Goal: Task Accomplishment & Management: Manage account settings

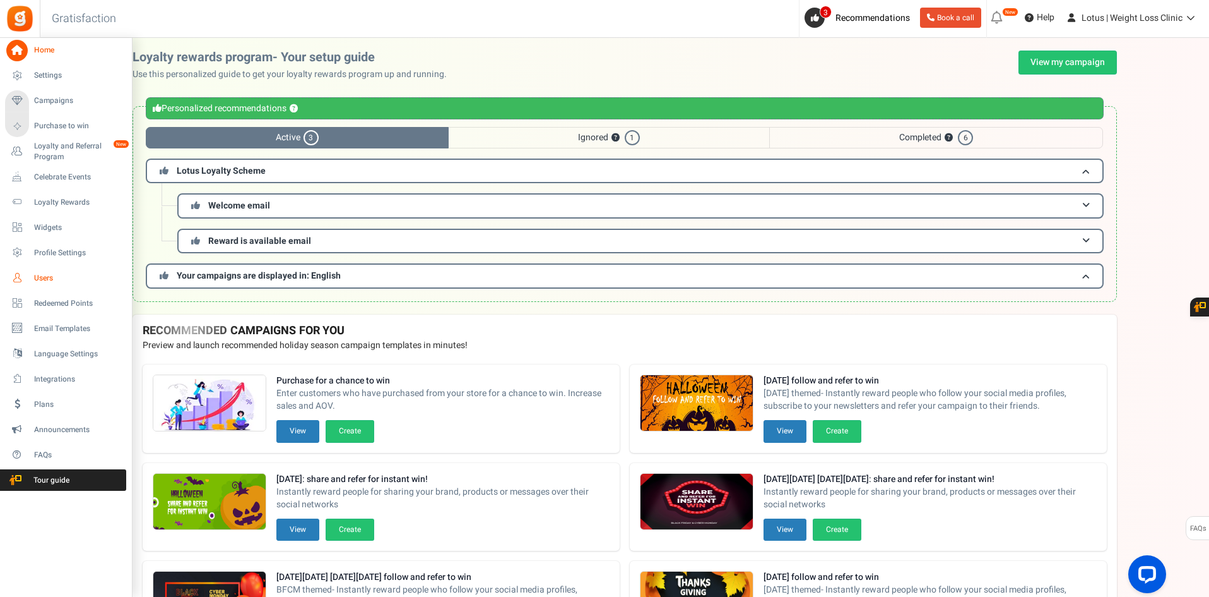
click at [42, 278] on span "Users" at bounding box center [78, 278] width 88 height 11
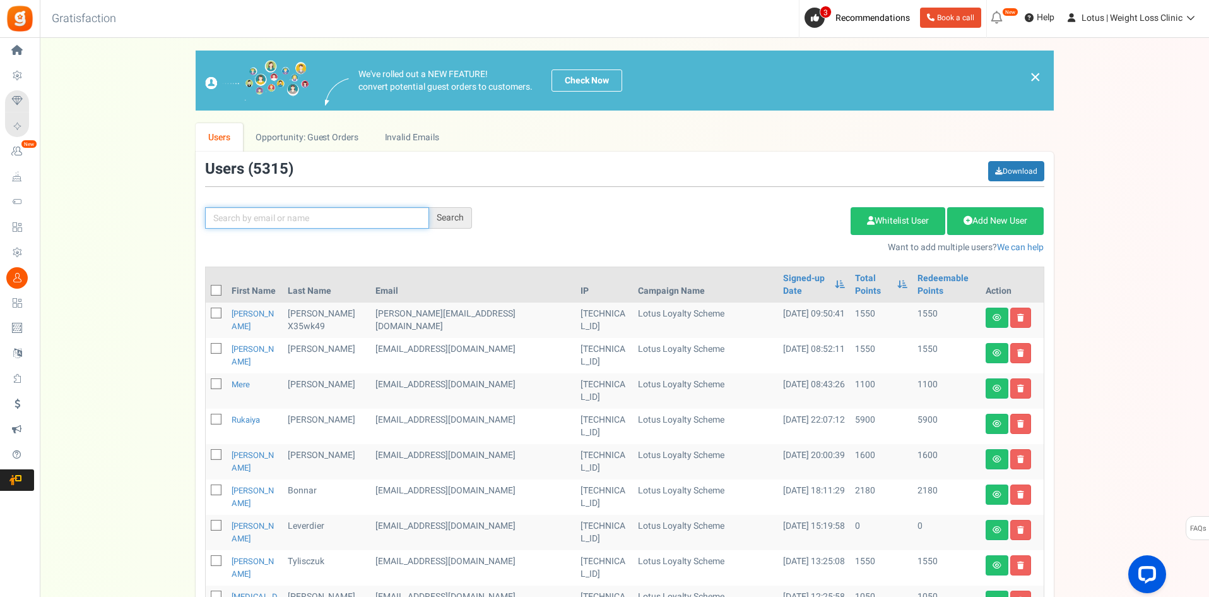
click at [289, 215] on input "text" at bounding box center [317, 217] width 224 height 21
paste input "[EMAIL_ADDRESS][DOMAIN_NAME]"
type input "[EMAIL_ADDRESS][DOMAIN_NAME]"
click at [447, 214] on div "Search" at bounding box center [450, 217] width 43 height 21
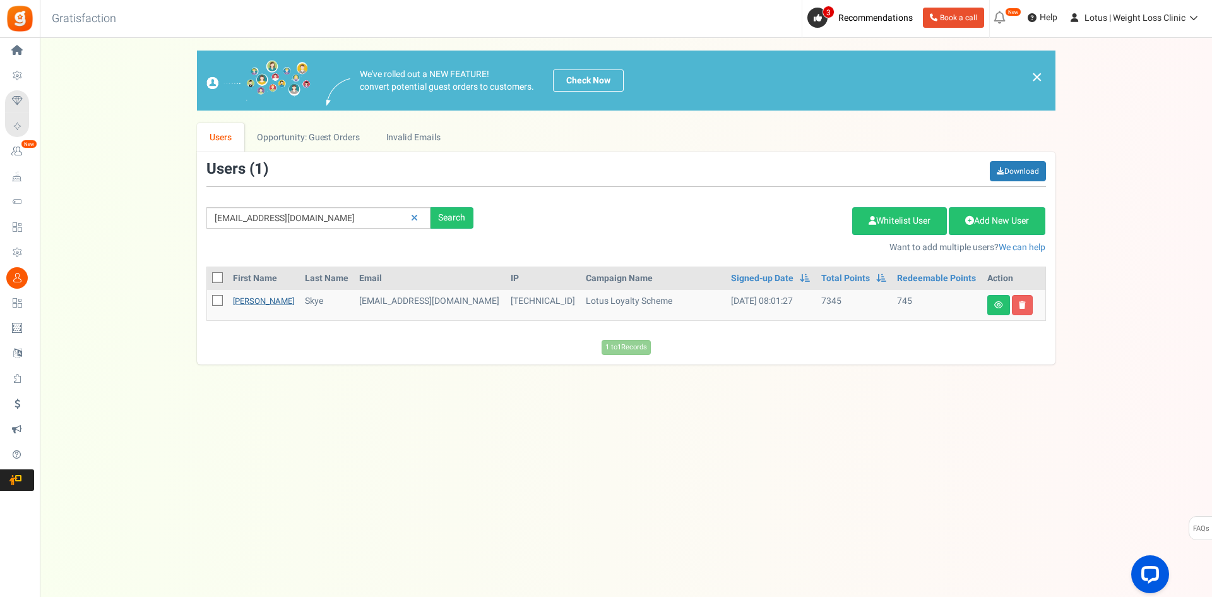
click at [240, 299] on link "[PERSON_NAME]" at bounding box center [263, 301] width 61 height 12
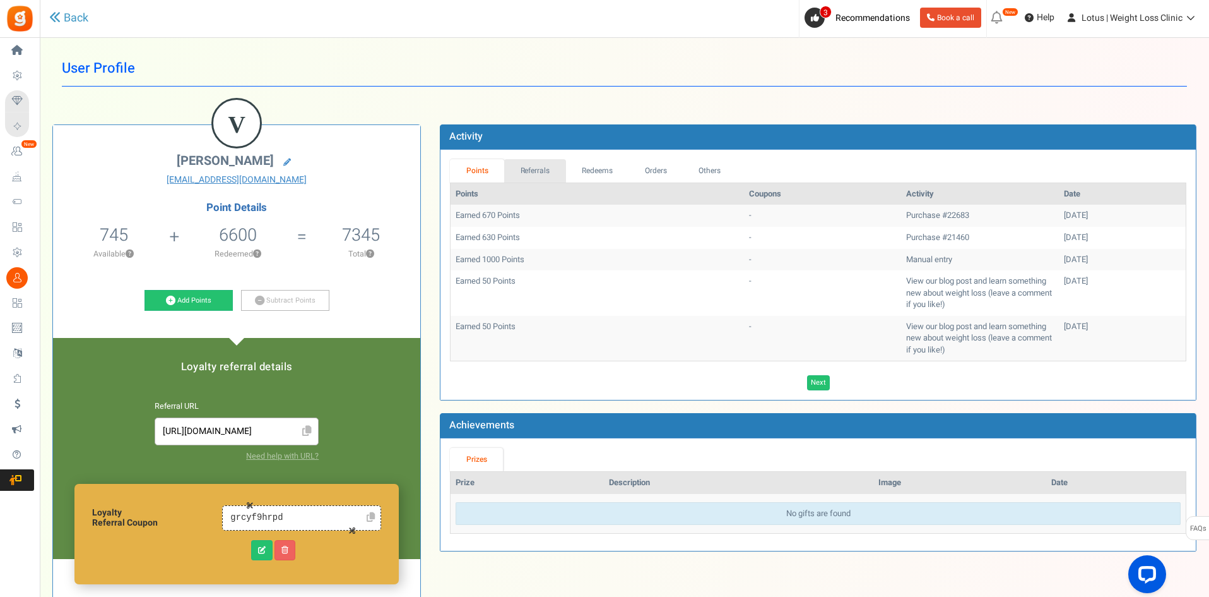
click at [530, 169] on link "Referrals" at bounding box center [535, 170] width 62 height 23
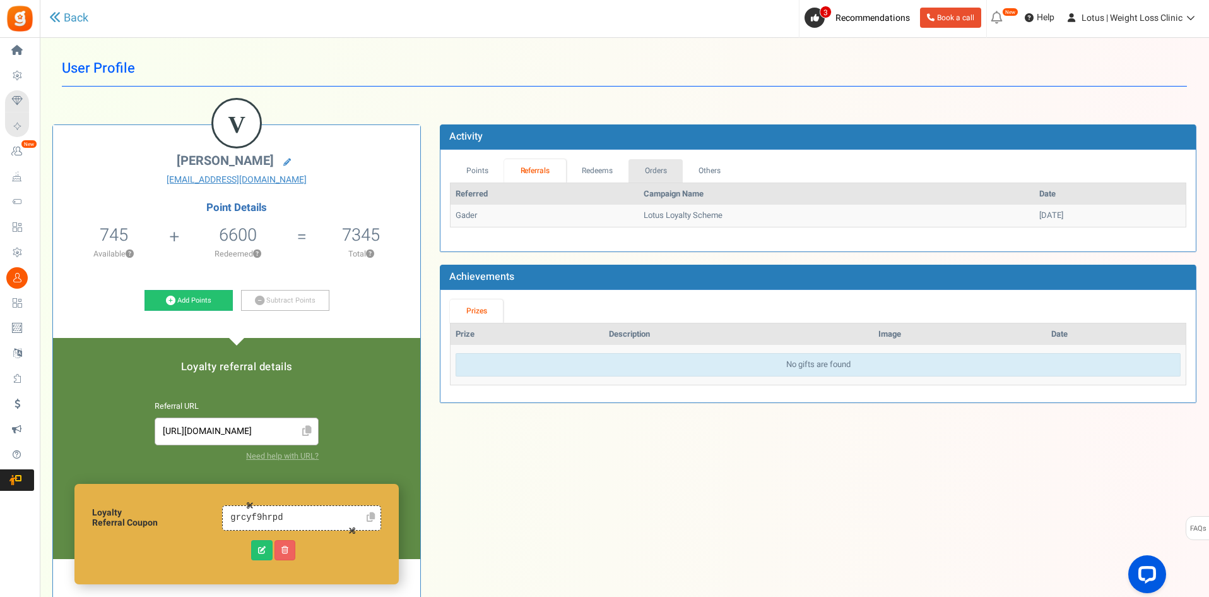
click at [645, 170] on link "Orders" at bounding box center [656, 170] width 54 height 23
